Goal: Navigation & Orientation: Find specific page/section

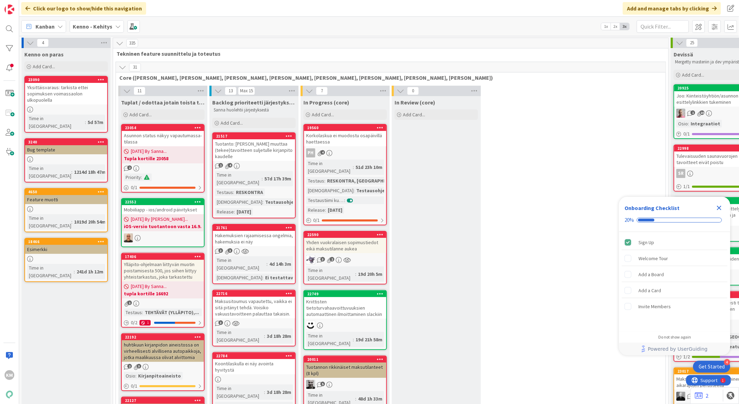
click at [717, 207] on icon "Close Checklist" at bounding box center [719, 207] width 8 height 8
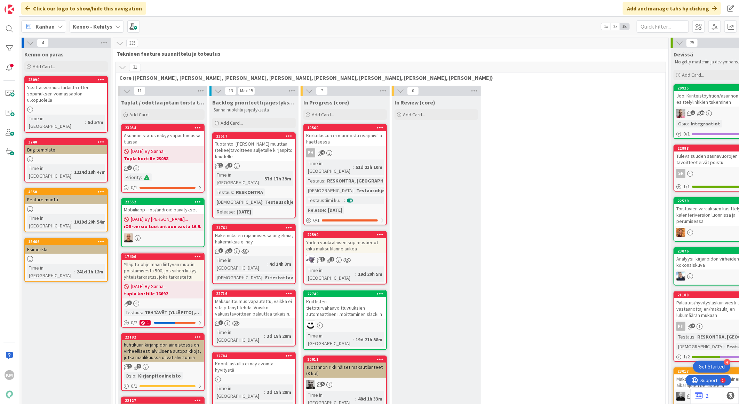
click at [99, 23] on b "Kenno - Kehitys" at bounding box center [93, 26] width 40 height 7
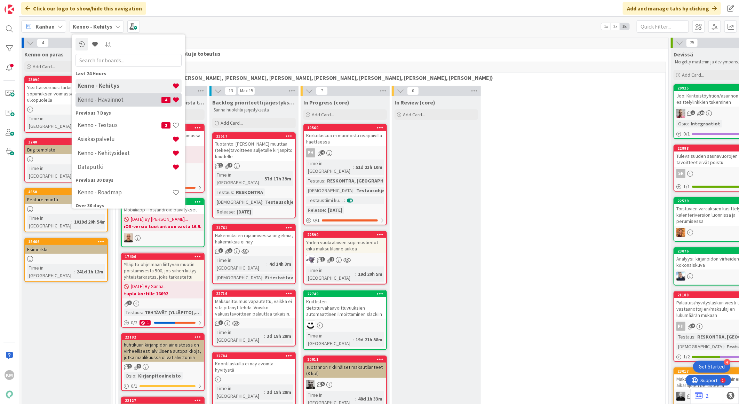
click at [107, 95] on div "Kenno - Havainnot 4" at bounding box center [128, 99] width 106 height 13
